Goal: Transaction & Acquisition: Purchase product/service

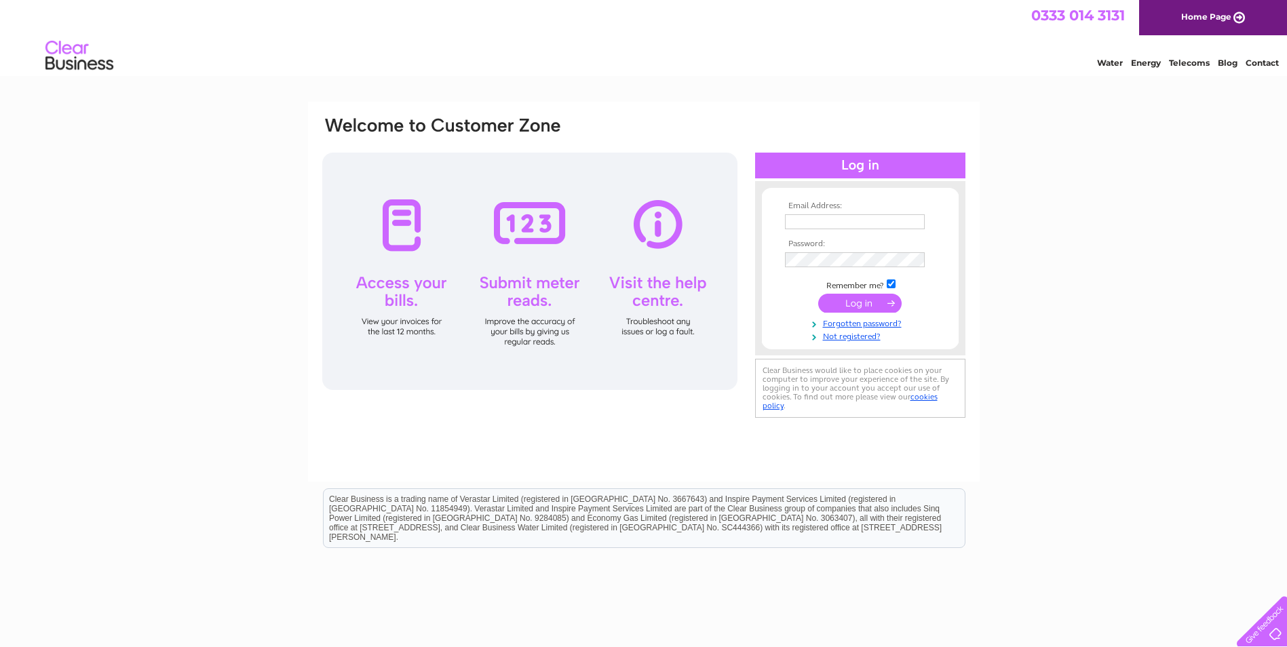
type input "[EMAIL_ADDRESS][DOMAIN_NAME]"
click at [878, 307] on input "submit" at bounding box center [859, 303] width 83 height 19
click at [849, 263] on td at bounding box center [860, 260] width 157 height 22
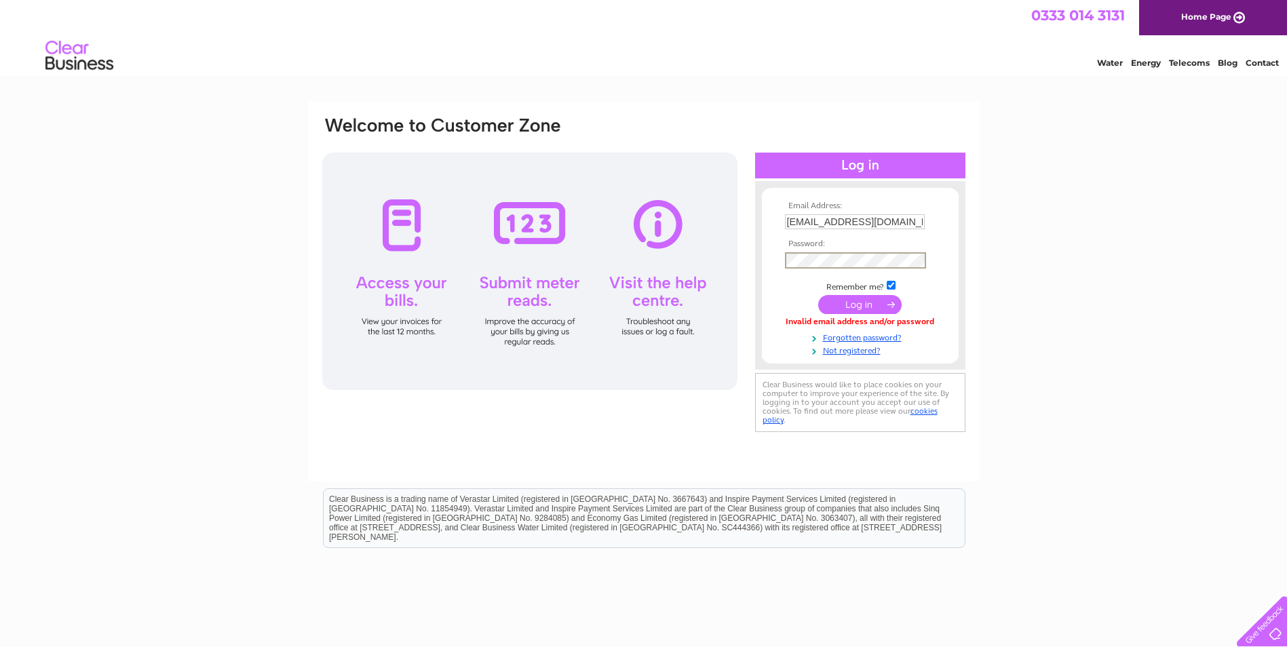
drag, startPoint x: 849, startPoint y: 267, endPoint x: 746, endPoint y: 262, distance: 102.6
click at [746, 262] on div "Email Address: 1spicecottage@gmail.com Password:" at bounding box center [644, 275] width 646 height 320
click at [847, 303] on input "submit" at bounding box center [859, 304] width 83 height 19
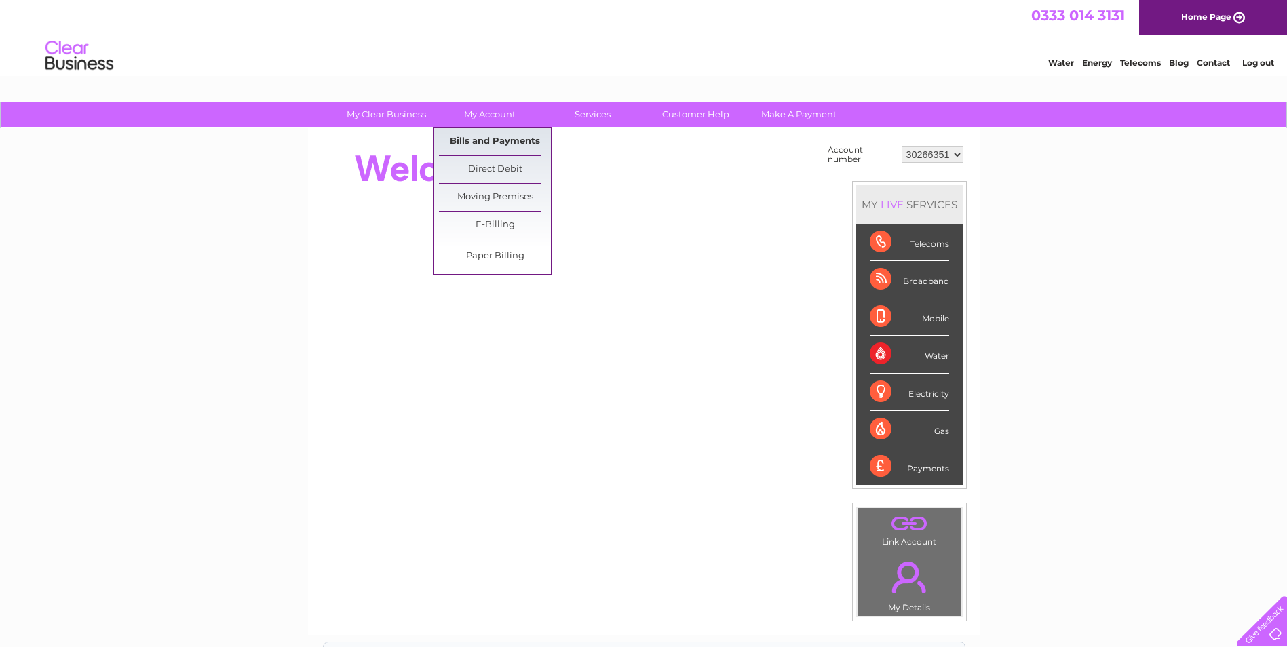
click at [485, 143] on link "Bills and Payments" at bounding box center [495, 141] width 112 height 27
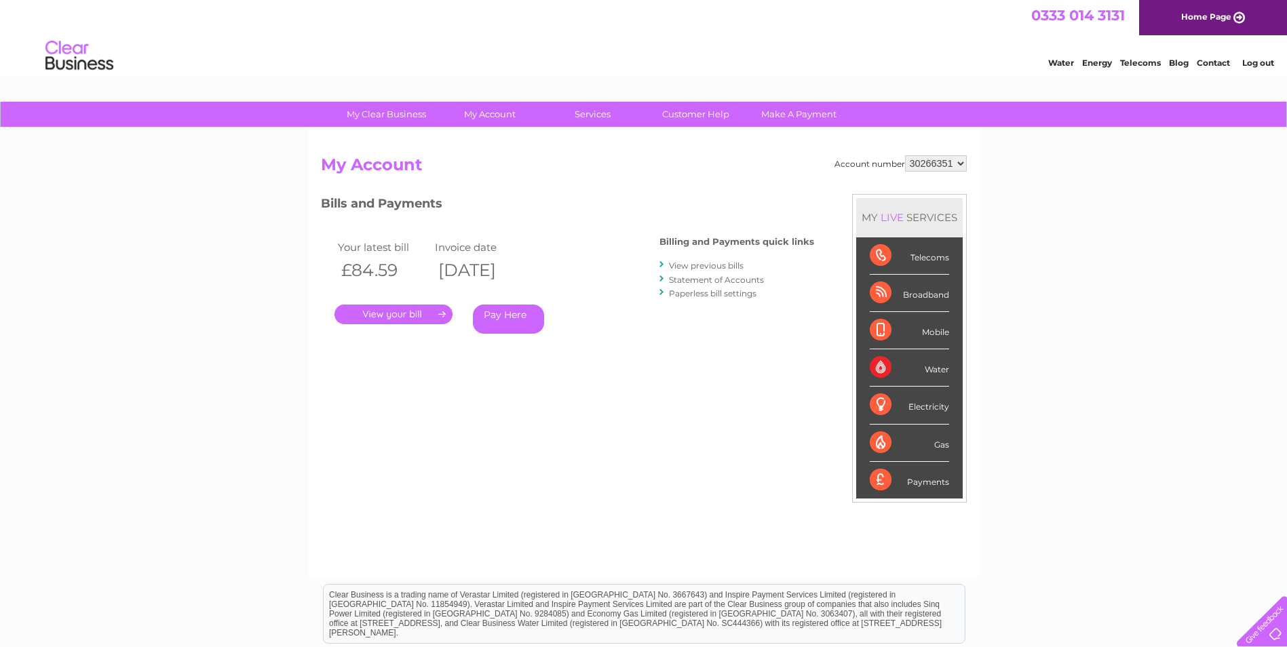
click at [720, 268] on link "View previous bills" at bounding box center [706, 266] width 75 height 10
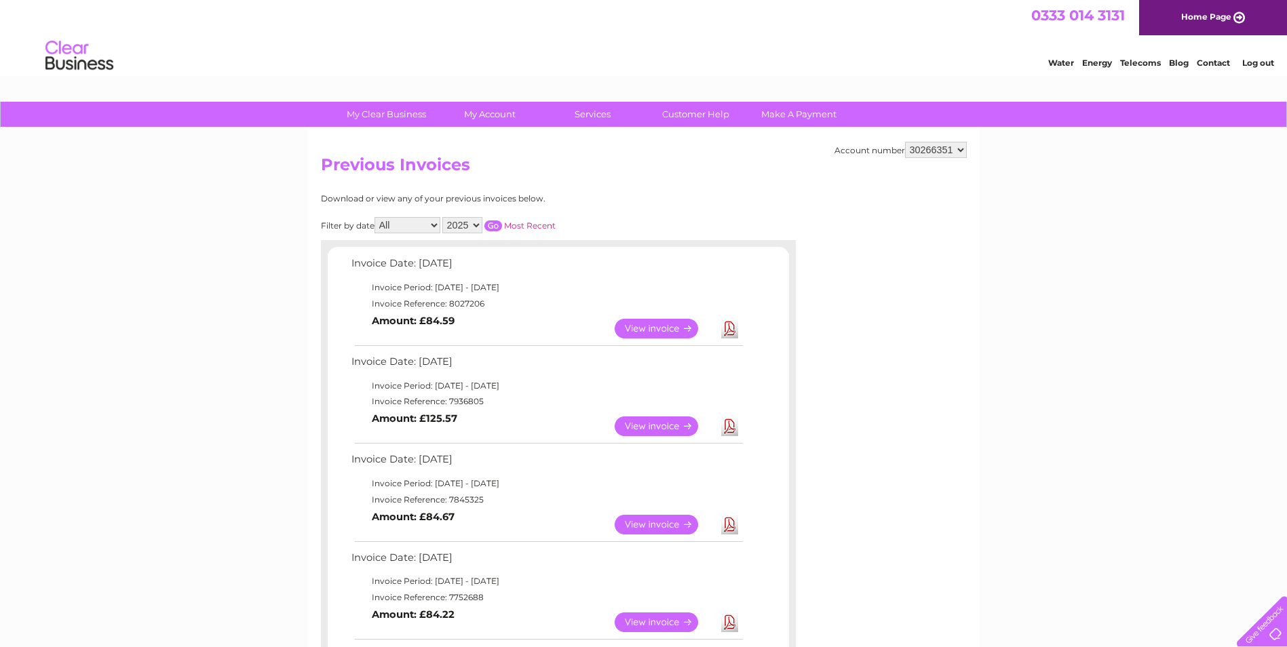
click at [664, 418] on link "View" at bounding box center [665, 427] width 100 height 20
click at [666, 328] on link "View" at bounding box center [665, 329] width 100 height 20
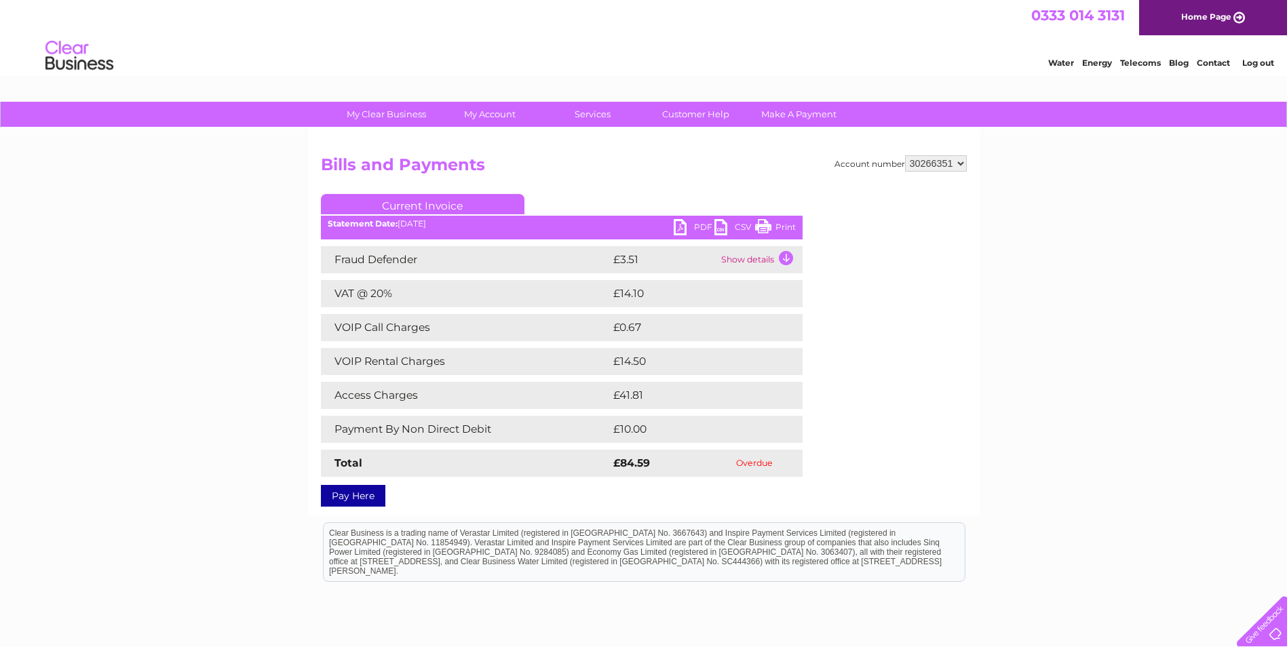
click at [1061, 119] on div "My Clear Business Login Details My Details My Preferences Link Account My Accou…" at bounding box center [643, 115] width 1287 height 26
click at [358, 494] on link "Pay Here" at bounding box center [353, 496] width 64 height 22
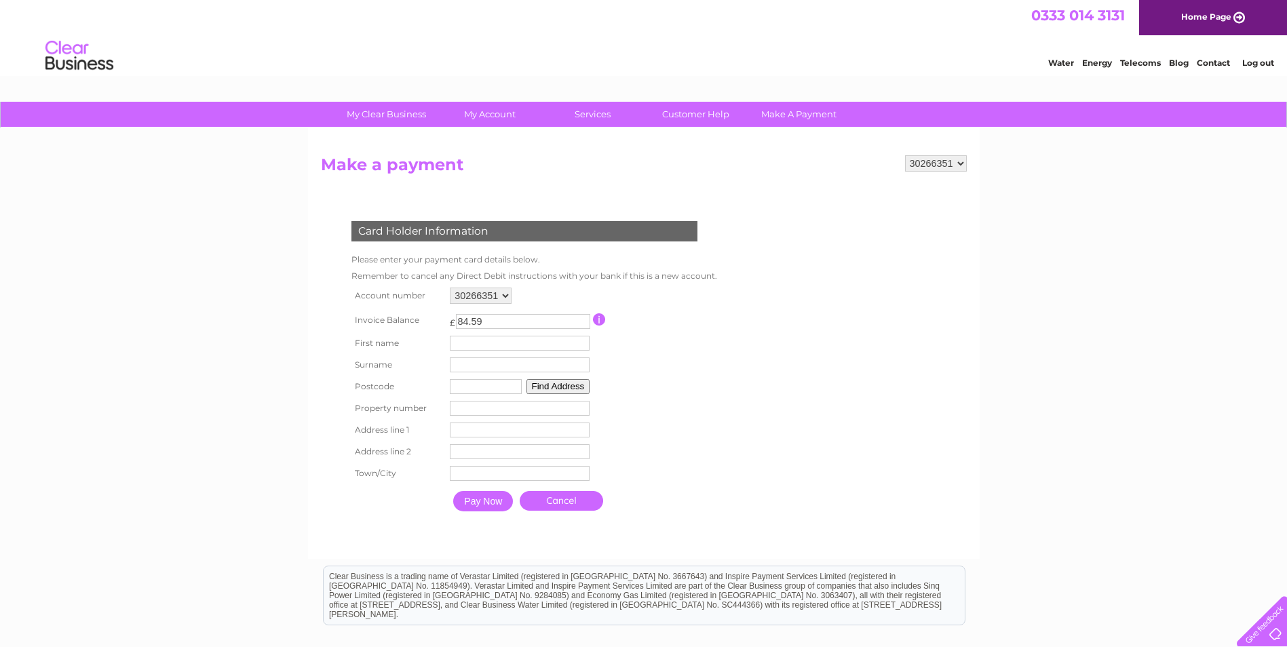
click at [482, 349] on input "text" at bounding box center [520, 343] width 140 height 15
type input "Rafael"
type input "Hossain"
type input "NE4 8AN"
type input "15 Benwell Grove"
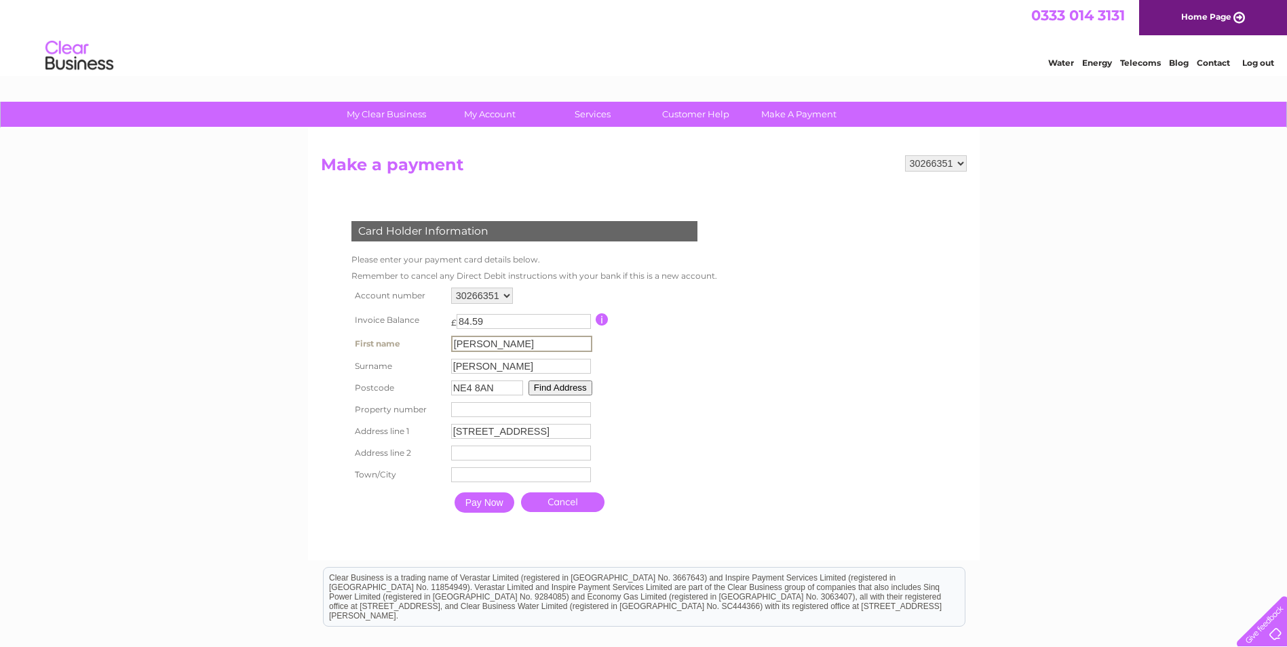
type input "NEWCASTLE UPON TYNE"
click at [563, 391] on button "Find Address" at bounding box center [558, 386] width 64 height 15
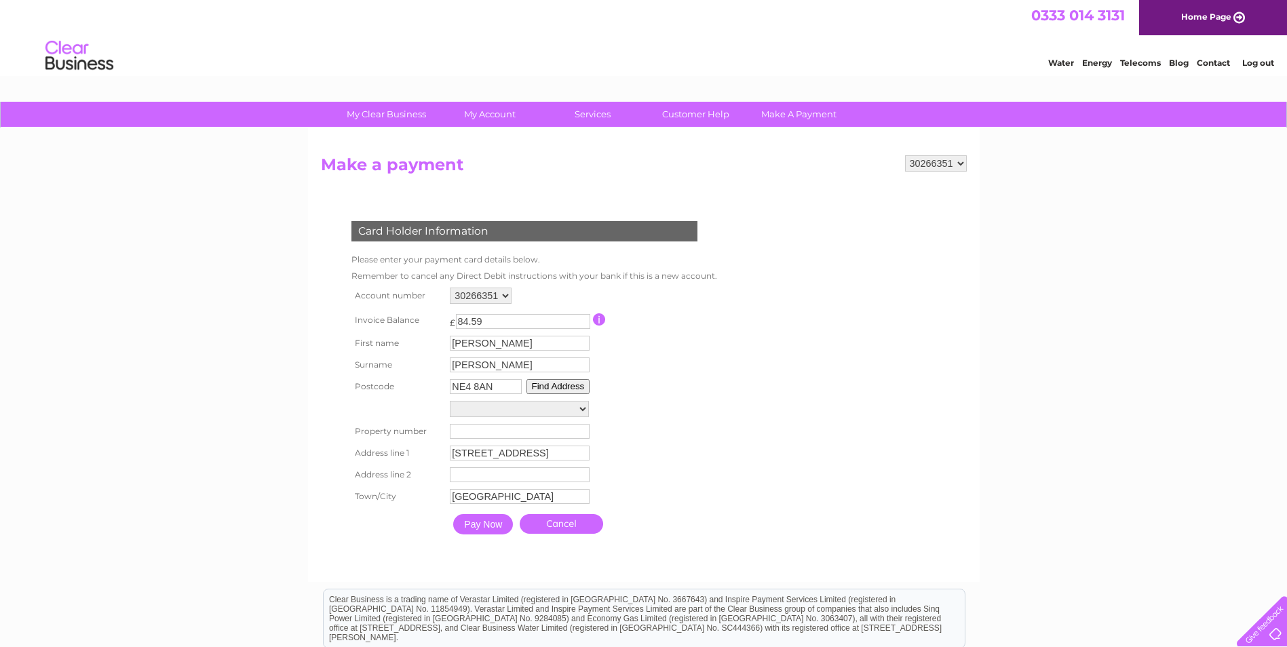
click at [536, 407] on select "43-45 Benwell Grove, Fast & Fresh 43-45 Benwell Grove, Flat 1 43-45 Benwell Gro…" at bounding box center [519, 409] width 139 height 16
select select "15,Benwell Grove,,Newcastle Upon Tyne"
click at [450, 401] on select "43-45 Benwell Grove, Fast & Fresh 43-45 Benwell Grove, Flat 1 43-45 Benwell Gro…" at bounding box center [519, 410] width 139 height 18
type input "15"
type input "Benwell Grove"
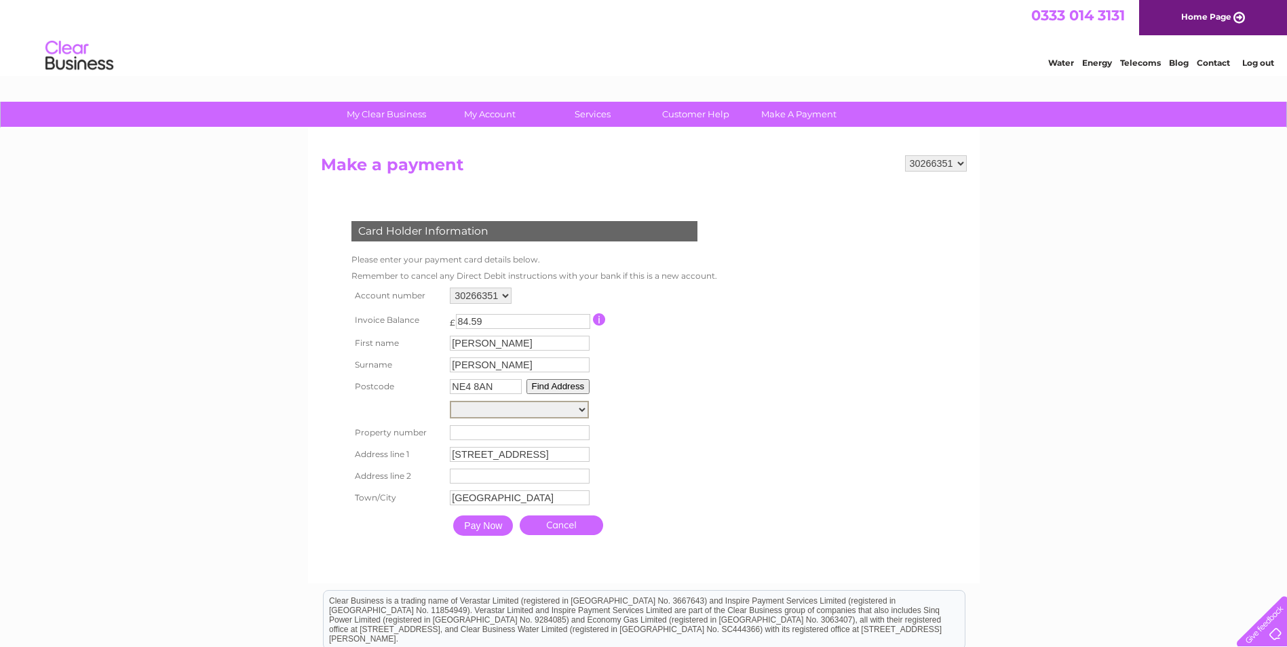
type input "Newcastle Upon Tyne"
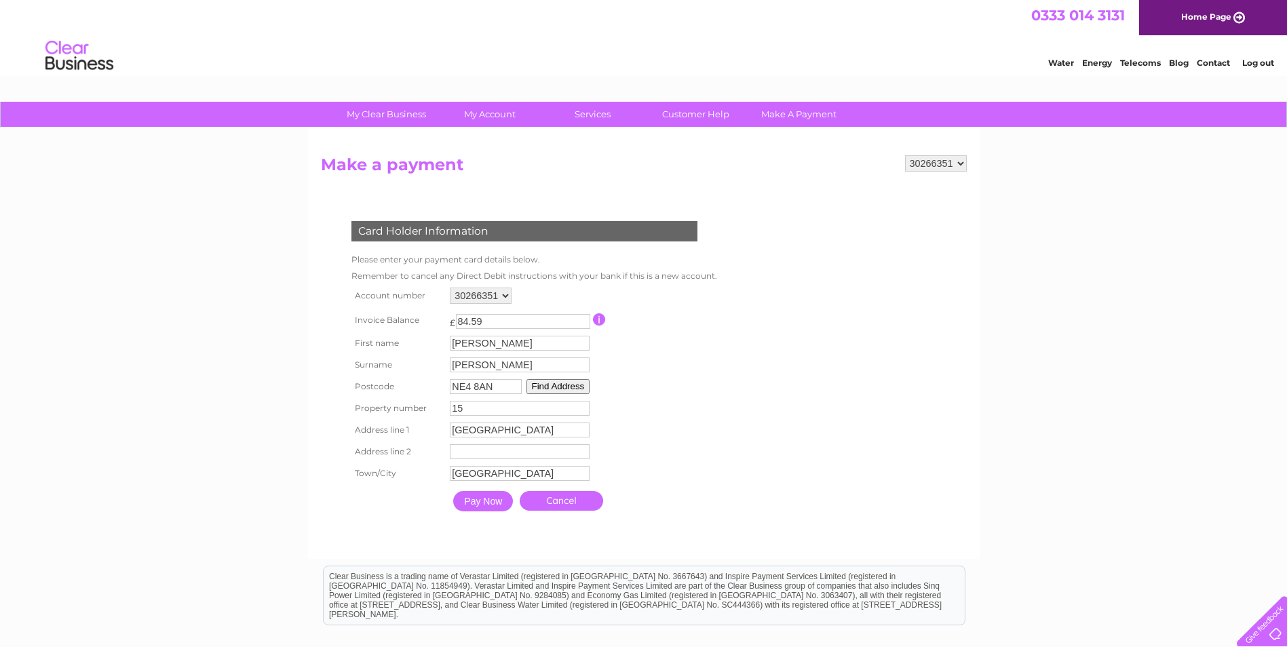
click at [481, 499] on input "Pay Now" at bounding box center [483, 501] width 60 height 20
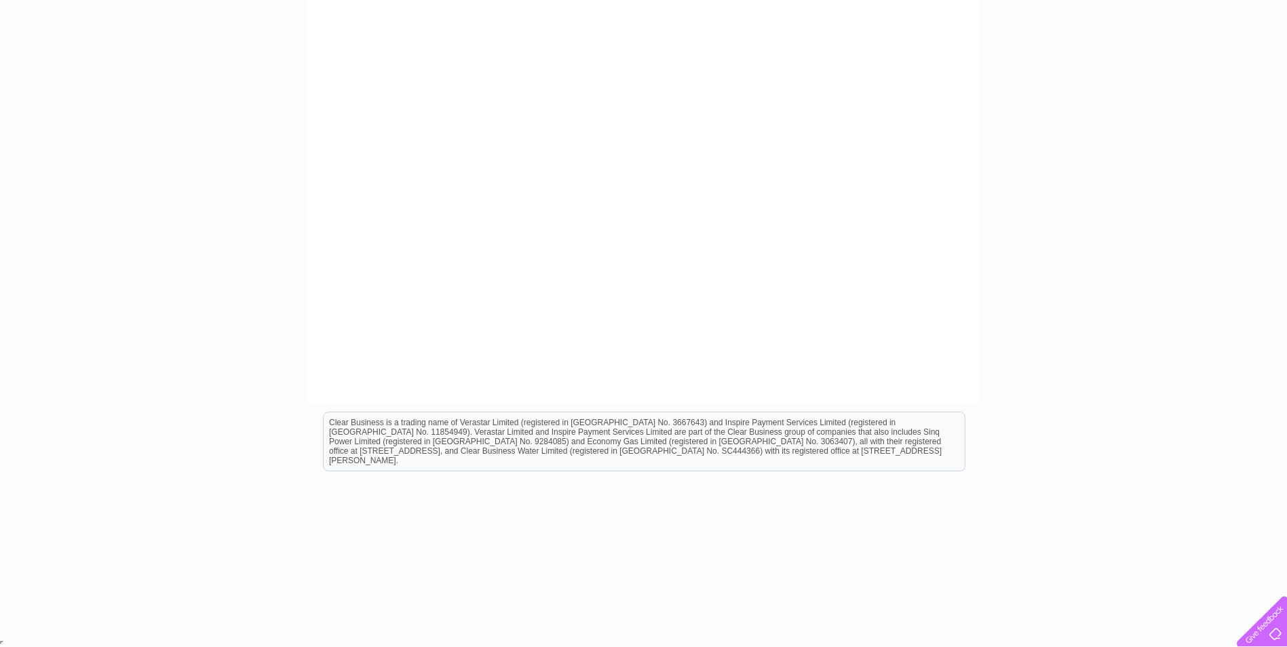
scroll to position [189, 0]
